Goal: Task Accomplishment & Management: Complete application form

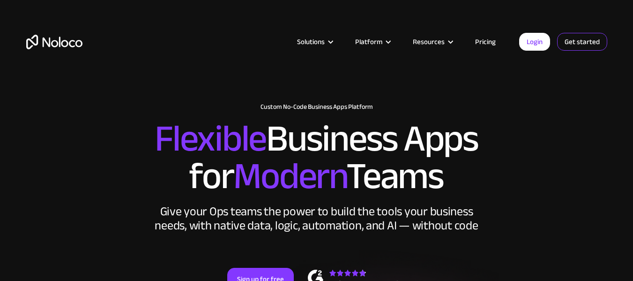
click at [572, 41] on link "Get started" at bounding box center [582, 42] width 50 height 18
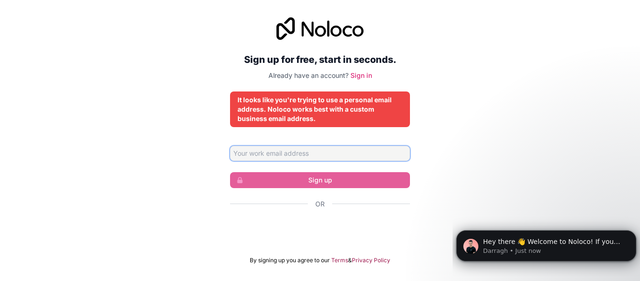
click at [348, 154] on input "Email address" at bounding box center [320, 153] width 180 height 15
type input "fredwalcott24bolmeds"
